Goal: Find specific page/section: Find specific page/section

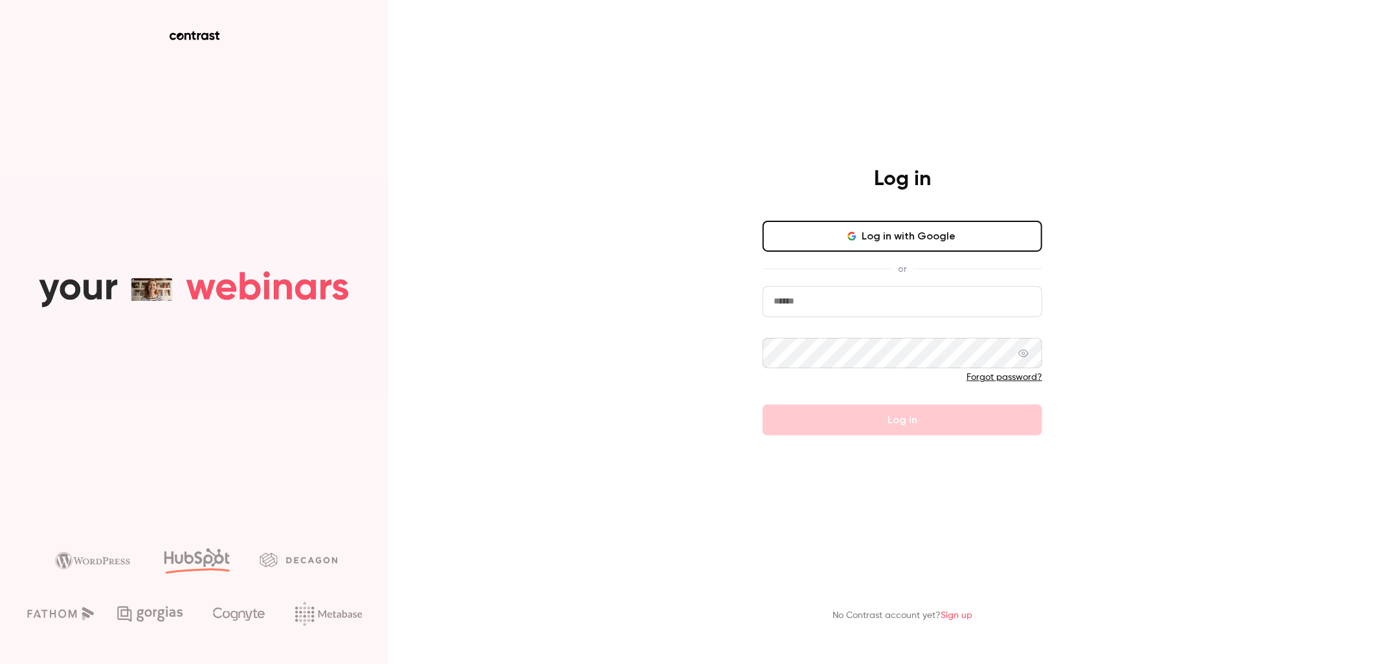
click at [981, 237] on button "Log in with Google" at bounding box center [902, 236] width 280 height 31
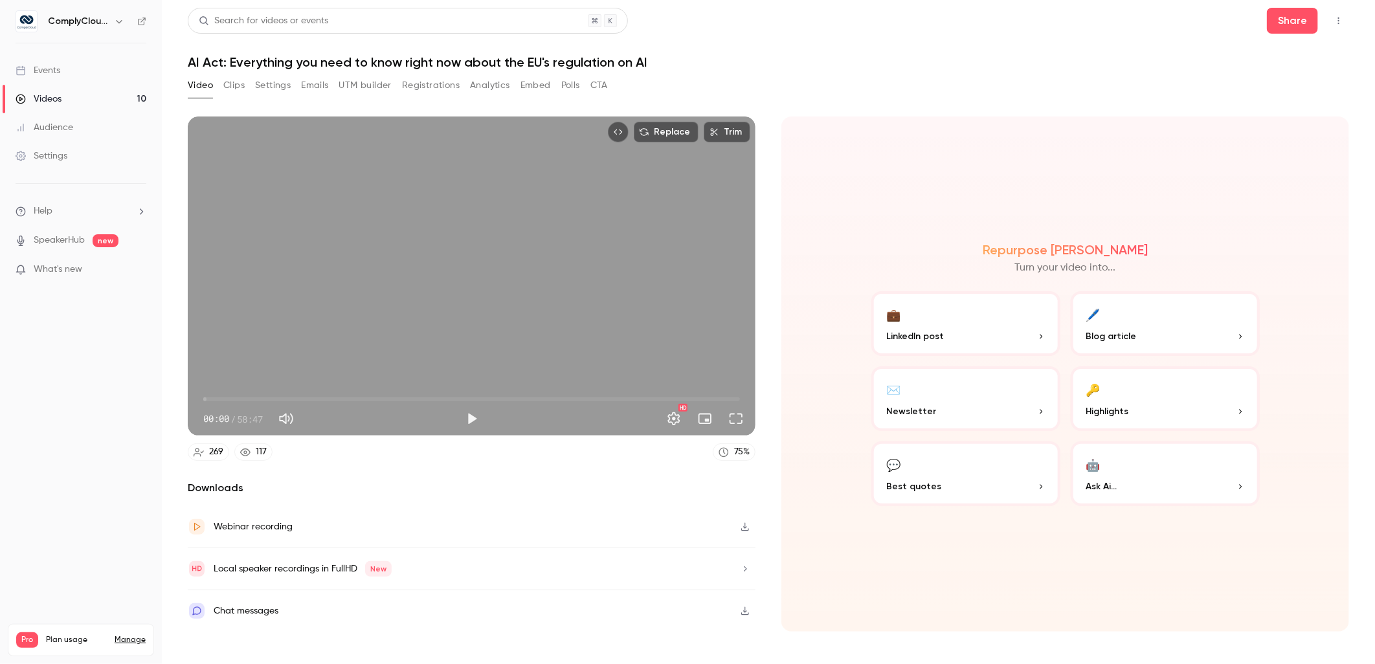
click at [56, 62] on link "Events" at bounding box center [81, 70] width 162 height 28
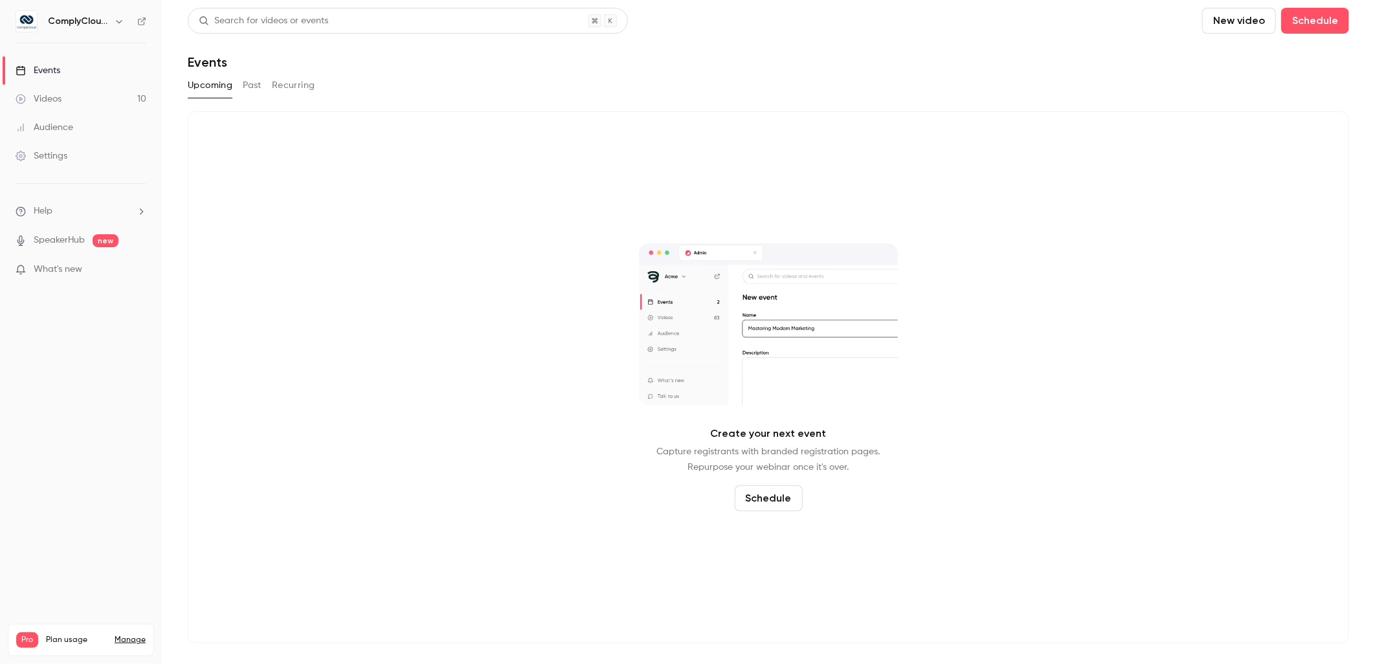
click at [81, 31] on div "ComplyCloud ENG" at bounding box center [81, 21] width 131 height 22
click at [78, 17] on h6 "ComplyCloud ENG" at bounding box center [78, 21] width 61 height 13
click at [120, 14] on button "button" at bounding box center [119, 22] width 16 height 16
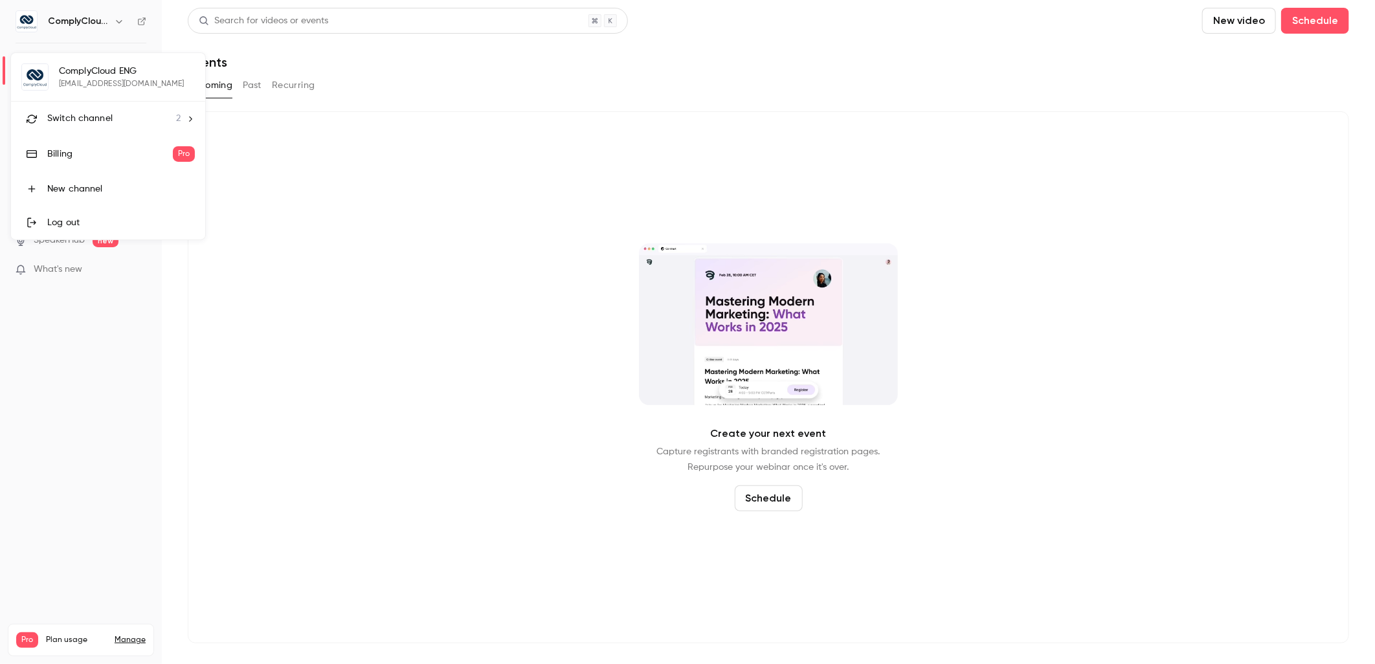
click at [115, 118] on div "Switch channel 2" at bounding box center [113, 119] width 133 height 14
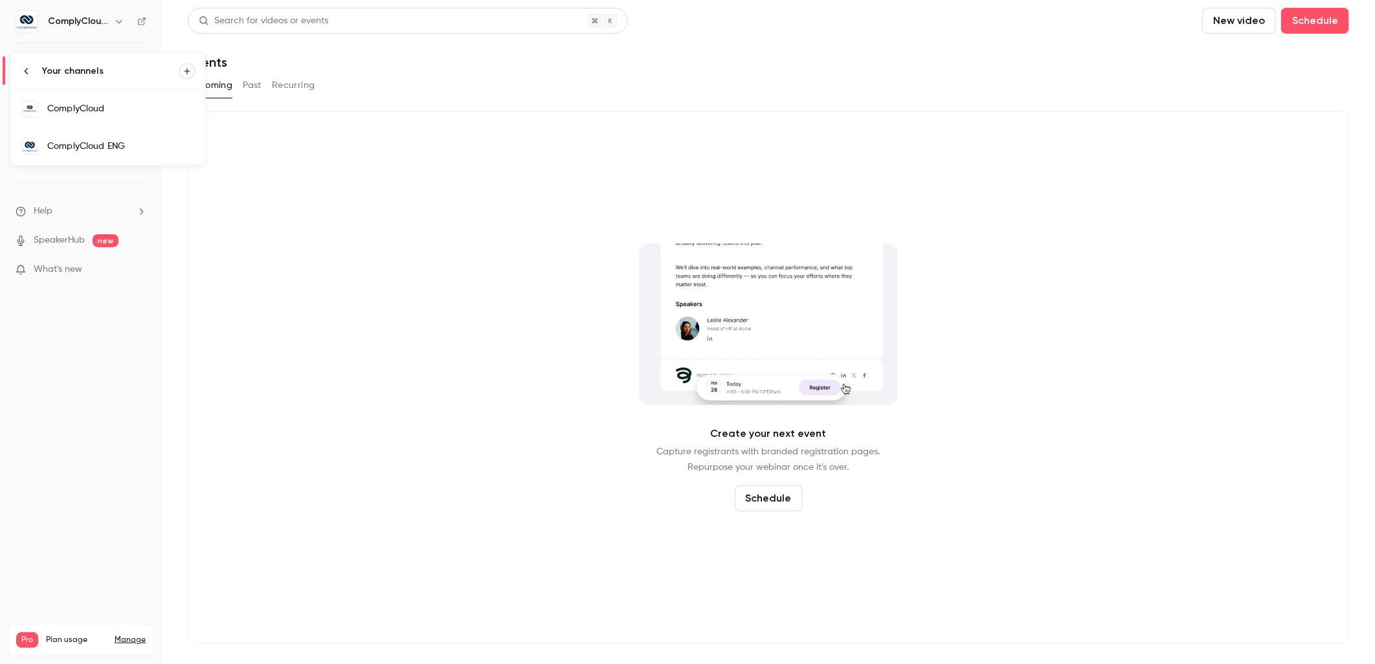
click at [164, 113] on div "ComplyCloud" at bounding box center [121, 108] width 148 height 13
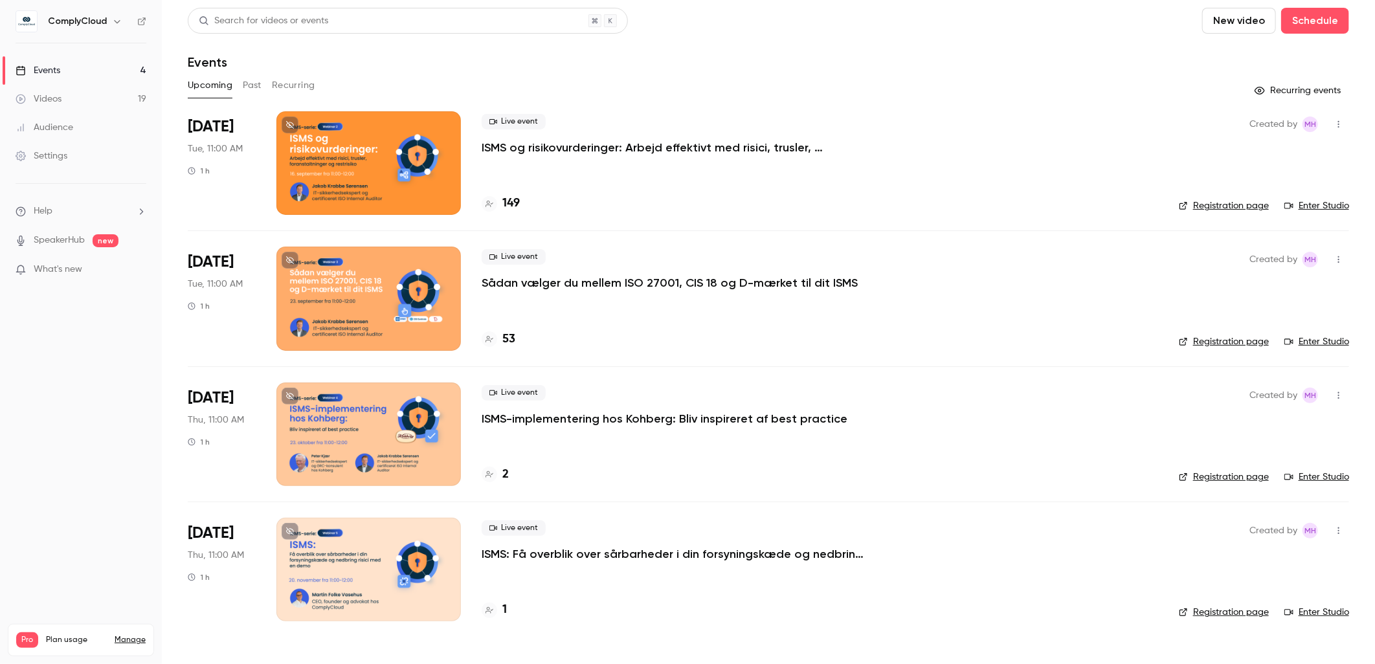
click at [506, 474] on h4 "2" at bounding box center [505, 474] width 6 height 17
